Goal: Find specific page/section: Find specific page/section

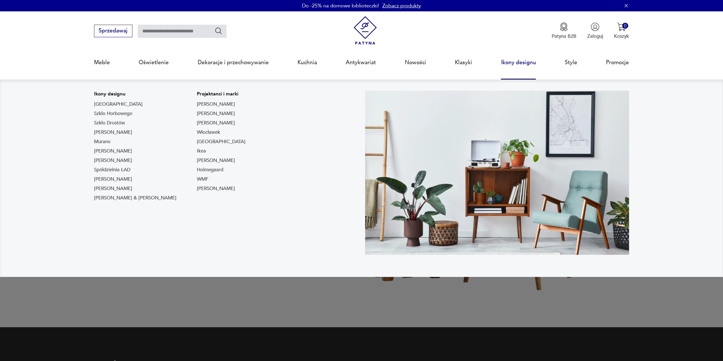
click at [524, 66] on link "Ikony designu" at bounding box center [518, 62] width 35 height 26
click at [522, 64] on link "Ikony designu" at bounding box center [518, 62] width 35 height 26
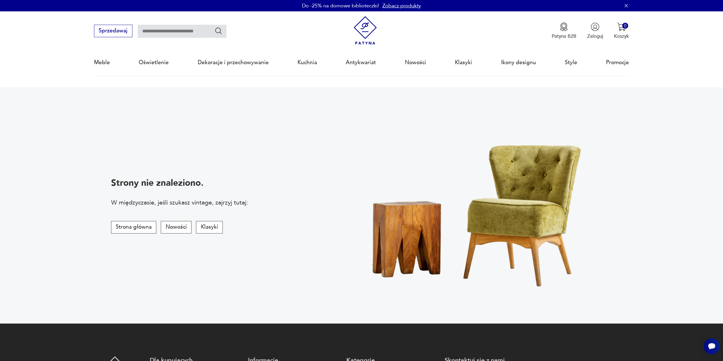
click at [369, 27] on img at bounding box center [365, 30] width 29 height 29
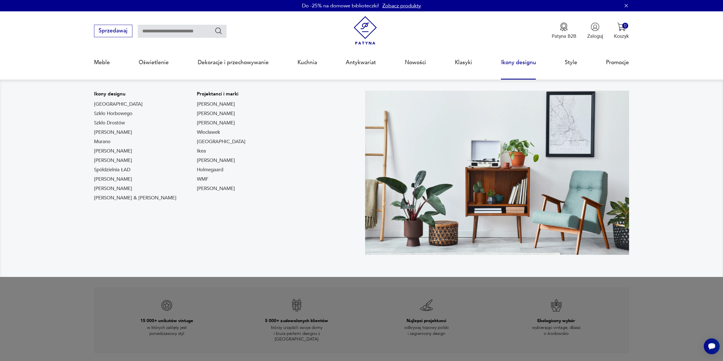
click at [524, 63] on link "Ikony designu" at bounding box center [518, 62] width 35 height 26
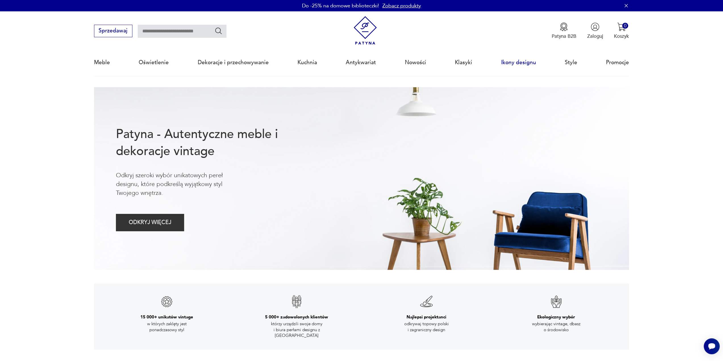
click at [524, 63] on link "Ikony designu" at bounding box center [518, 62] width 35 height 26
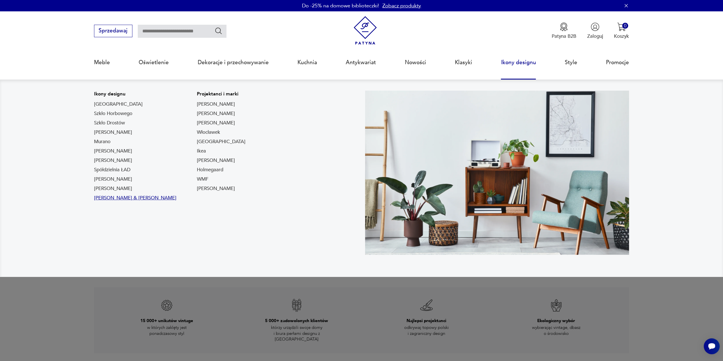
click at [135, 196] on link "[PERSON_NAME] & [PERSON_NAME]" at bounding box center [135, 197] width 82 height 7
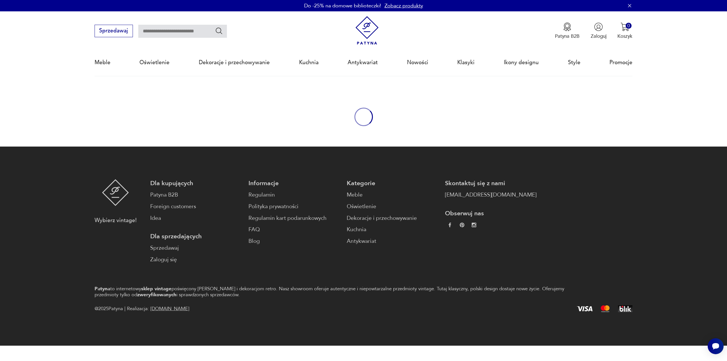
type input "*****"
